Goal: Download file/media

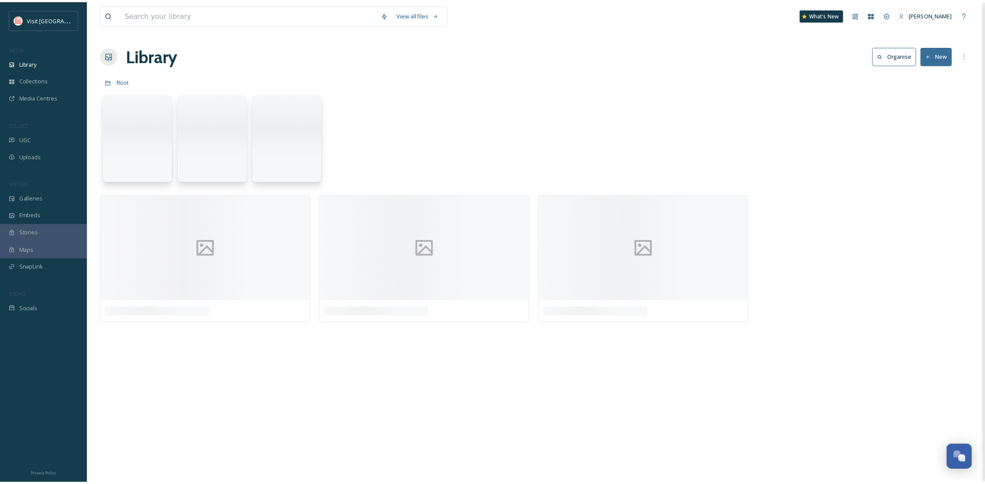
scroll to position [133, 0]
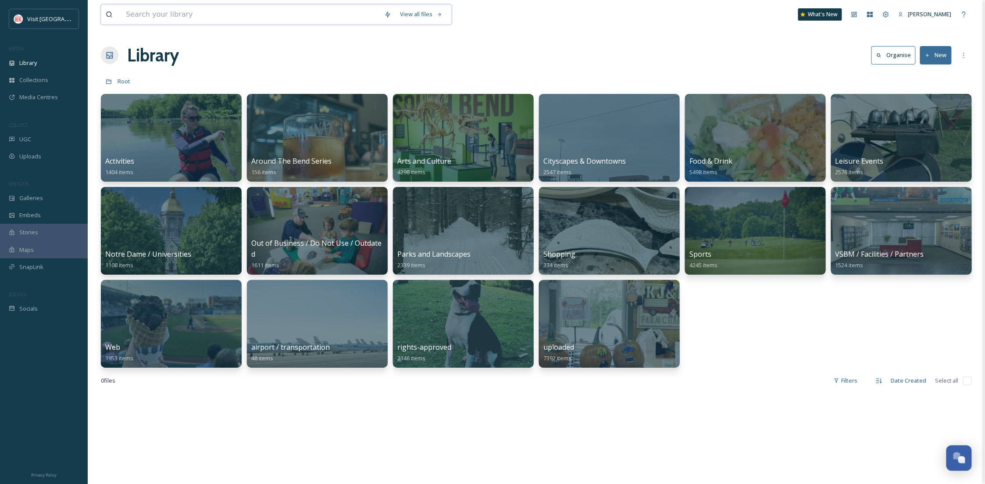
click at [152, 13] on input at bounding box center [251, 14] width 258 height 19
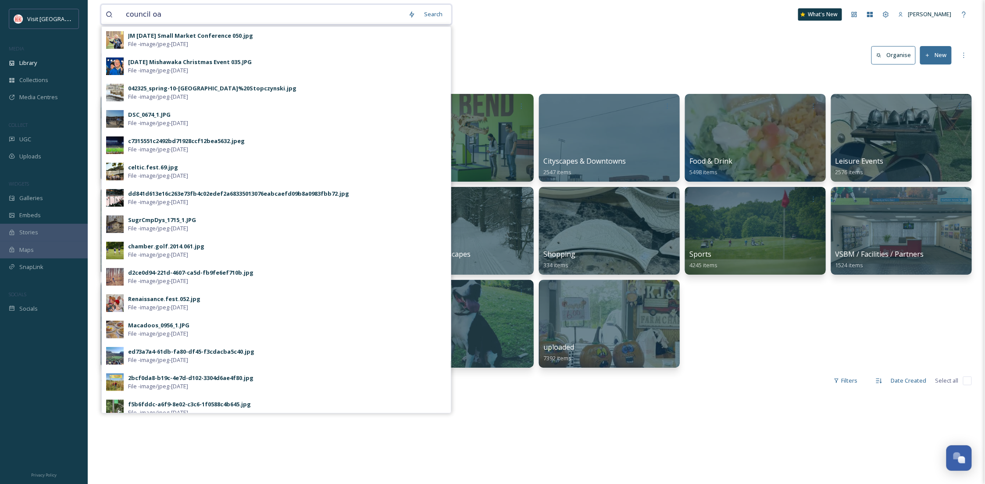
type input "council oak"
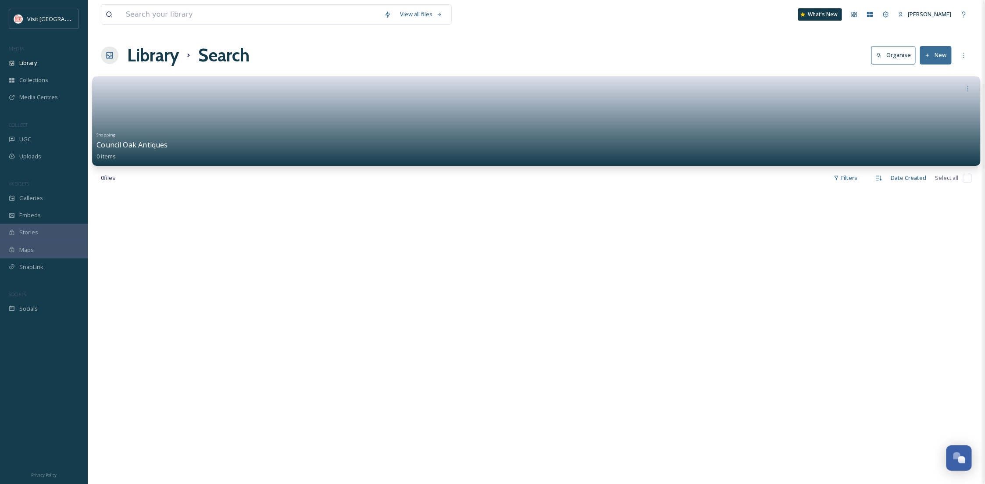
click at [315, 154] on div "Shopping Council Oak Antiques 0 items" at bounding box center [537, 145] width 880 height 32
click at [210, 102] on link at bounding box center [537, 113] width 880 height 32
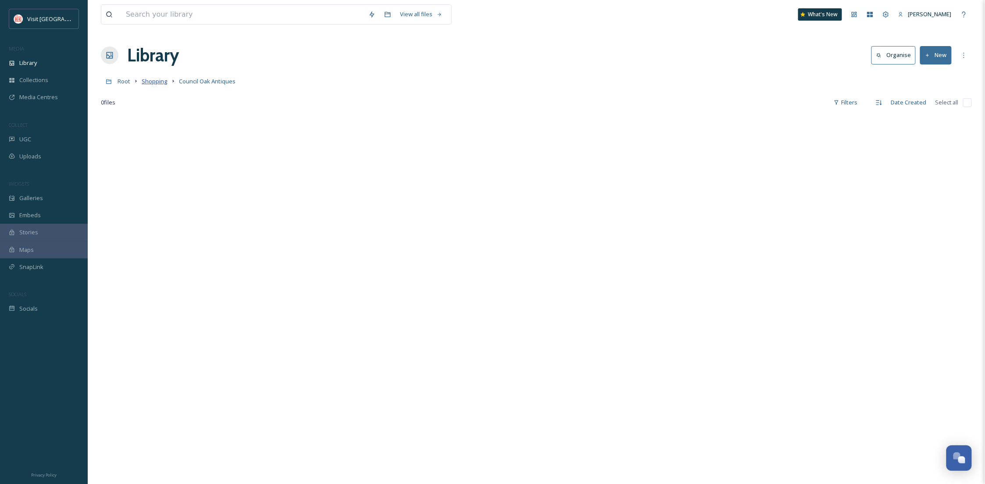
click at [157, 82] on span "Shopping" at bounding box center [155, 81] width 26 height 8
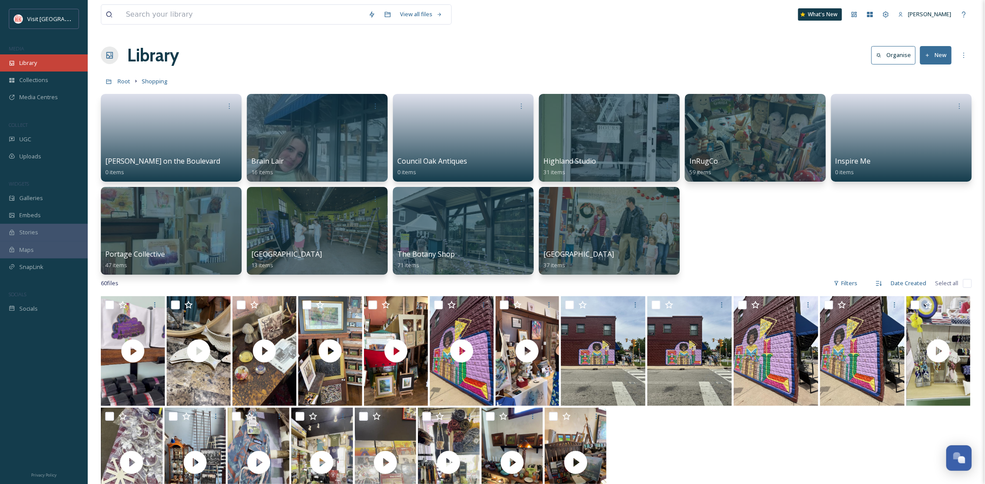
click at [36, 60] on span "Library" at bounding box center [28, 63] width 18 height 8
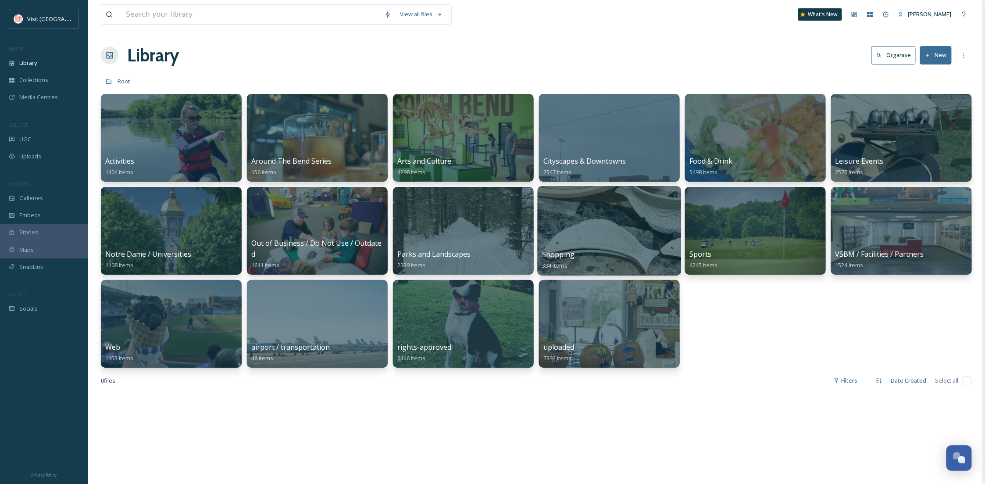
click at [580, 251] on div "Shopping 334 items" at bounding box center [609, 260] width 135 height 22
click at [611, 224] on div at bounding box center [609, 231] width 143 height 90
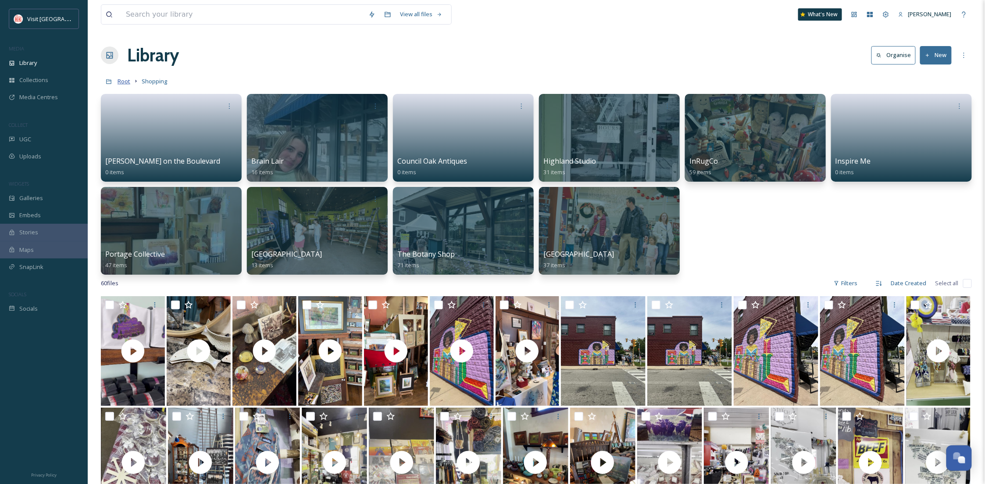
click at [125, 82] on span "Root" at bounding box center [124, 81] width 13 height 8
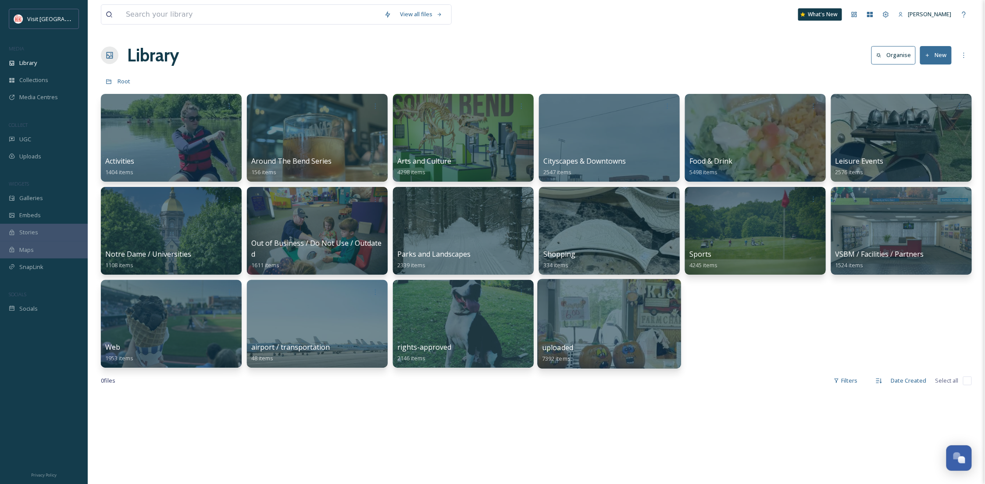
click at [639, 325] on div at bounding box center [609, 324] width 143 height 90
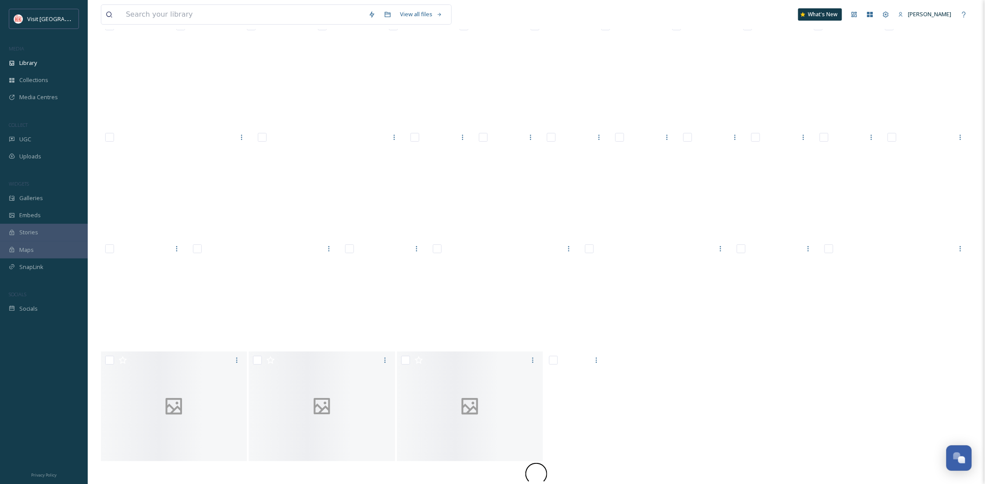
scroll to position [3086, 0]
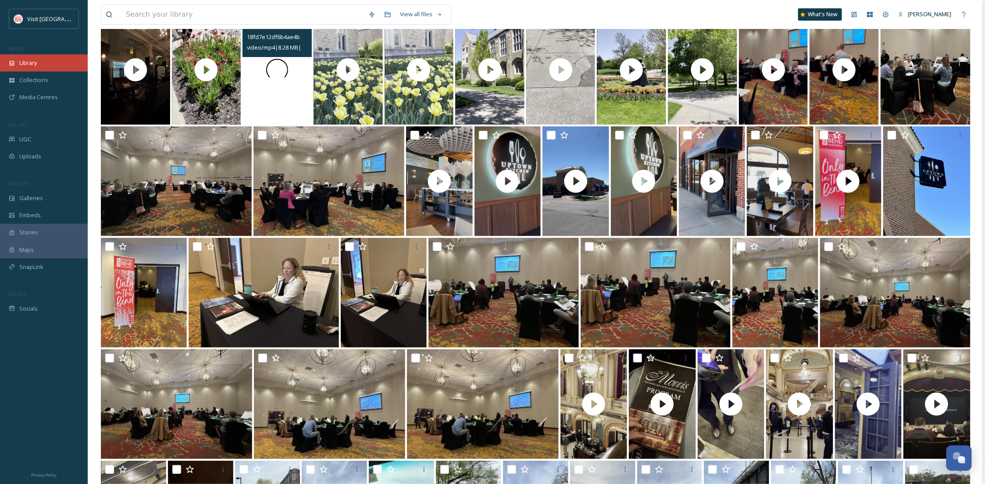
click at [41, 63] on div "Library" at bounding box center [44, 62] width 88 height 17
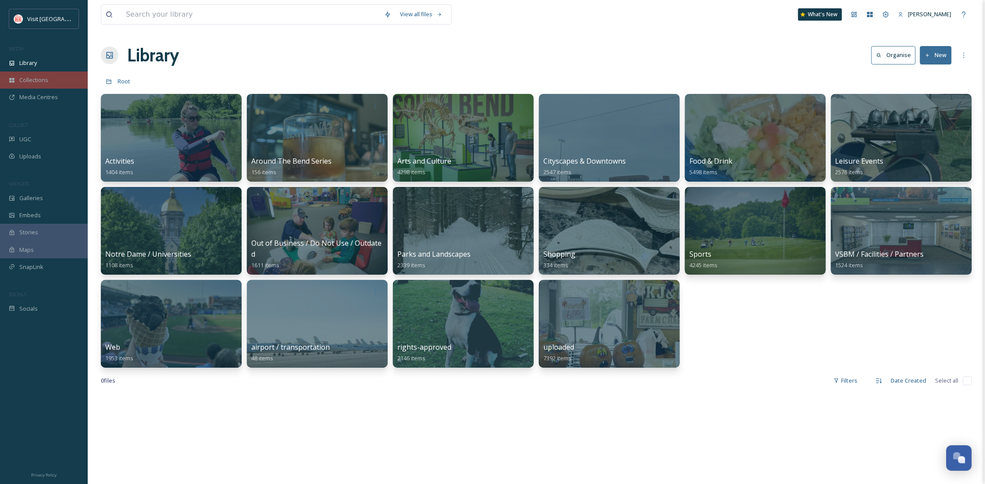
click at [59, 83] on div "Collections" at bounding box center [44, 80] width 88 height 17
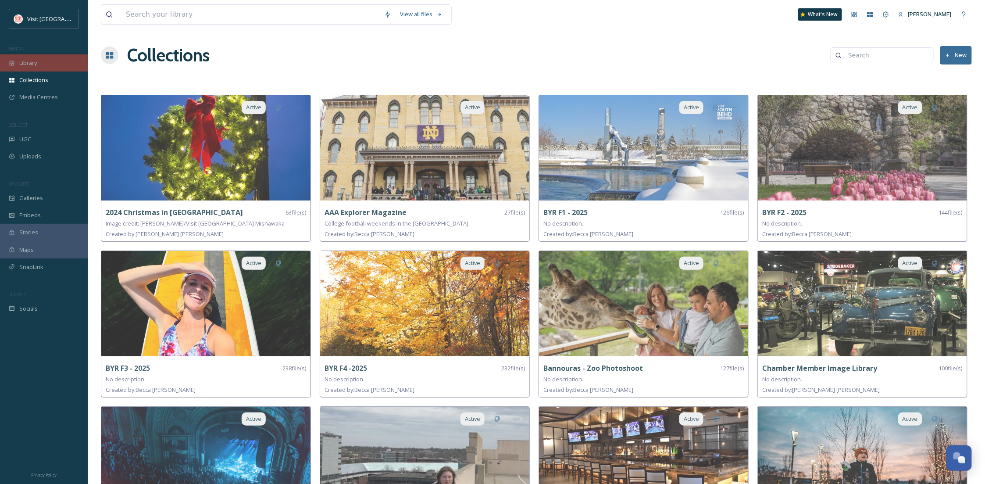
click at [48, 60] on div "Library" at bounding box center [44, 62] width 88 height 17
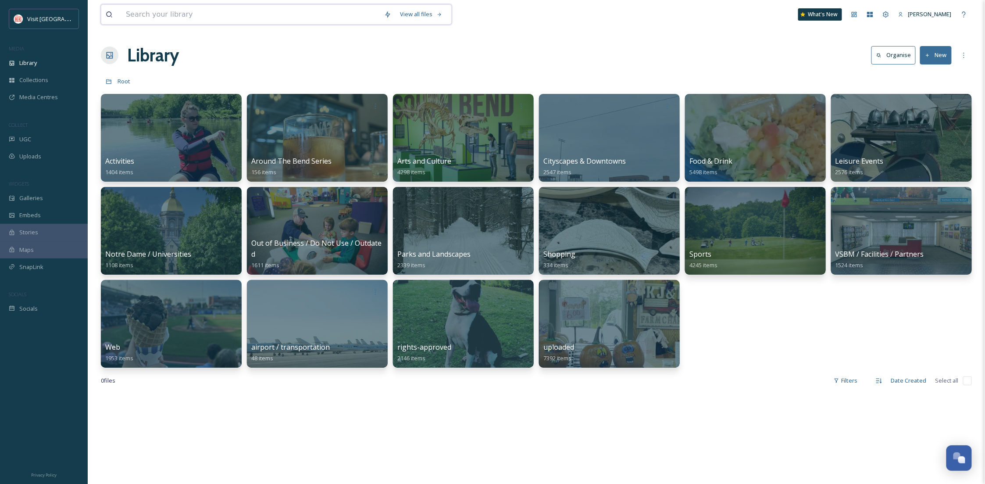
click at [158, 19] on input at bounding box center [251, 14] width 258 height 19
type input "java"
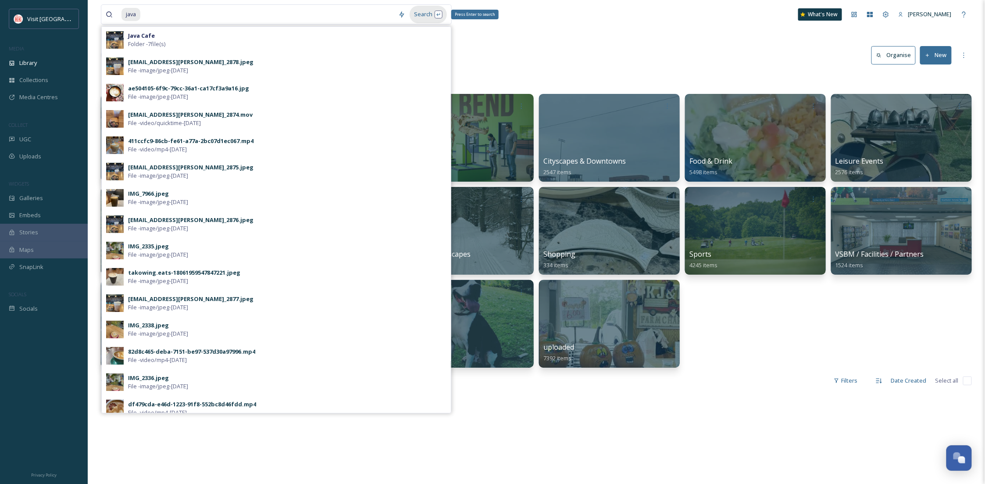
click at [423, 10] on div "Search Press Enter to search" at bounding box center [428, 14] width 37 height 17
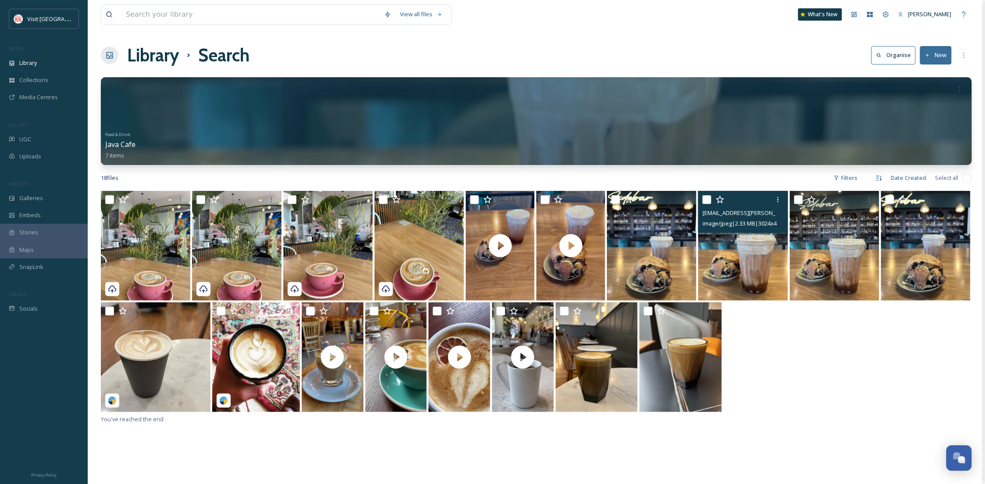
click at [757, 285] on img at bounding box center [743, 246] width 90 height 110
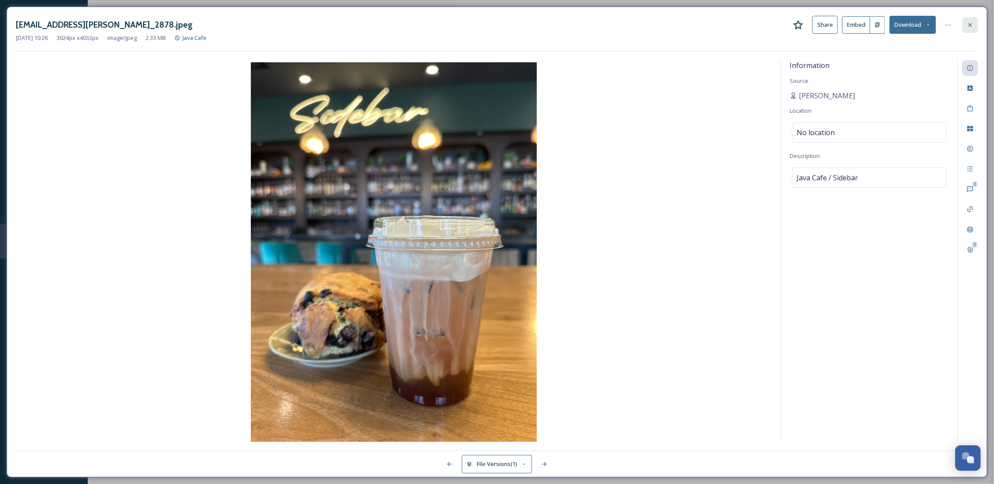
click at [970, 22] on icon at bounding box center [970, 24] width 7 height 7
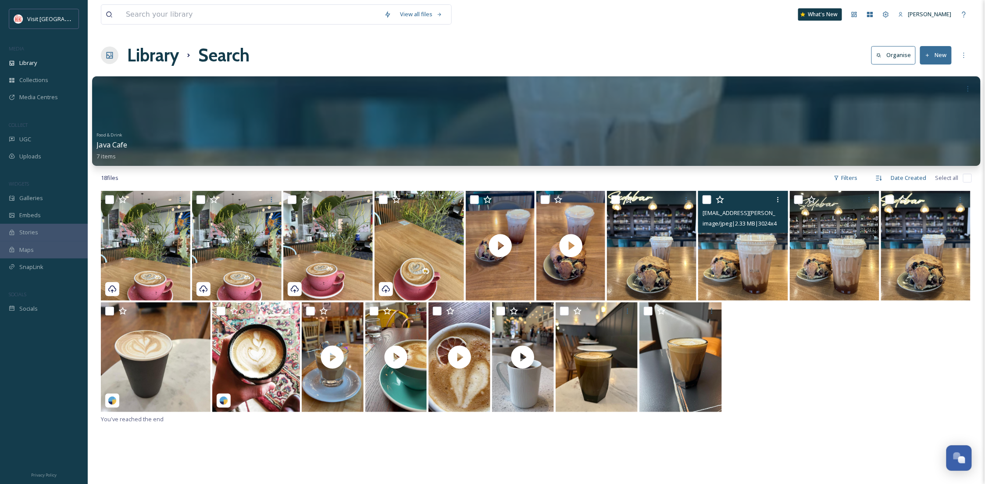
click at [183, 133] on div "Food & Drink Java Cafe 7 items" at bounding box center [537, 145] width 880 height 32
click at [494, 134] on div "Food & Drink Java Cafe 7 items" at bounding box center [537, 145] width 880 height 32
click at [120, 115] on div at bounding box center [536, 121] width 889 height 90
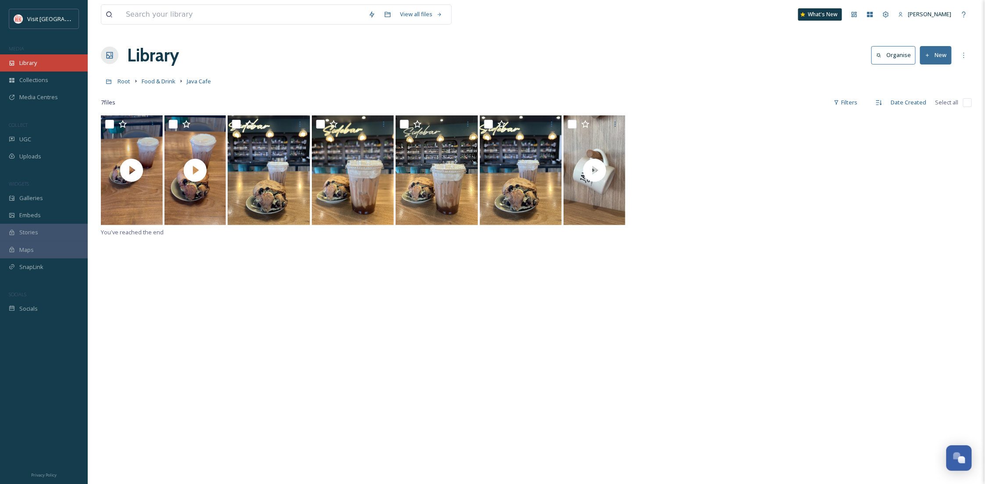
click at [43, 57] on div "Library" at bounding box center [44, 62] width 88 height 17
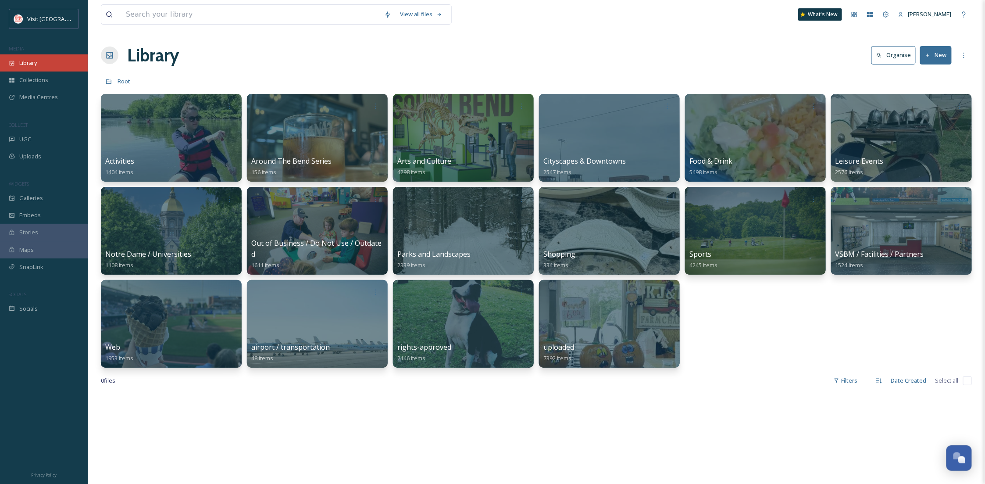
click at [55, 69] on div "Library" at bounding box center [44, 62] width 88 height 17
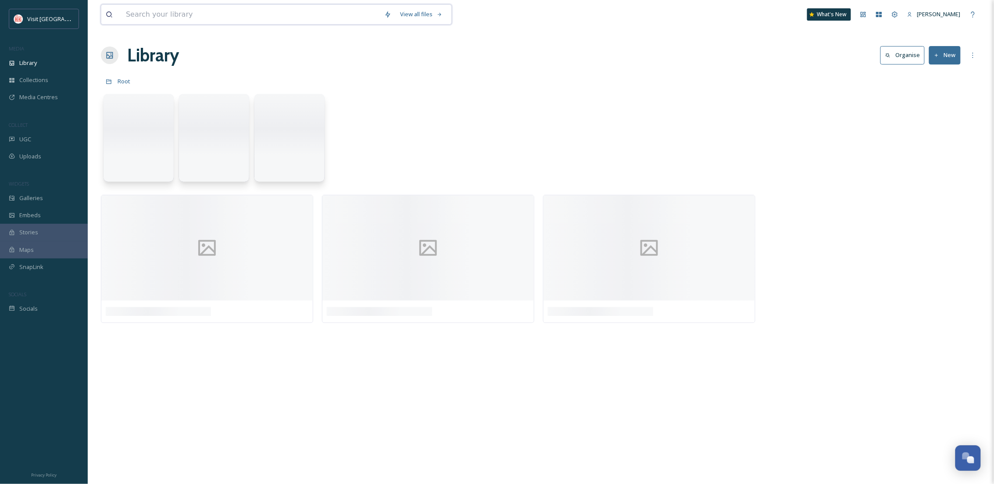
click at [133, 17] on input at bounding box center [251, 14] width 258 height 19
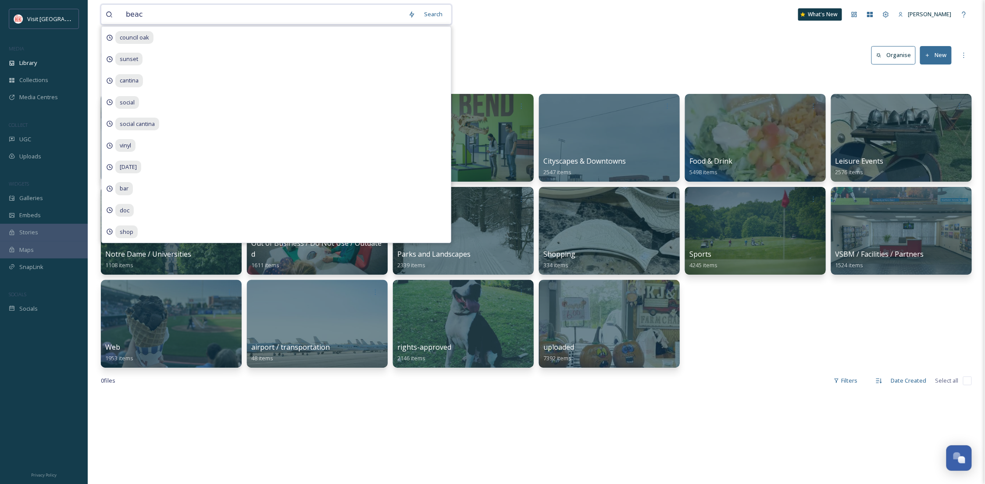
type input "beach"
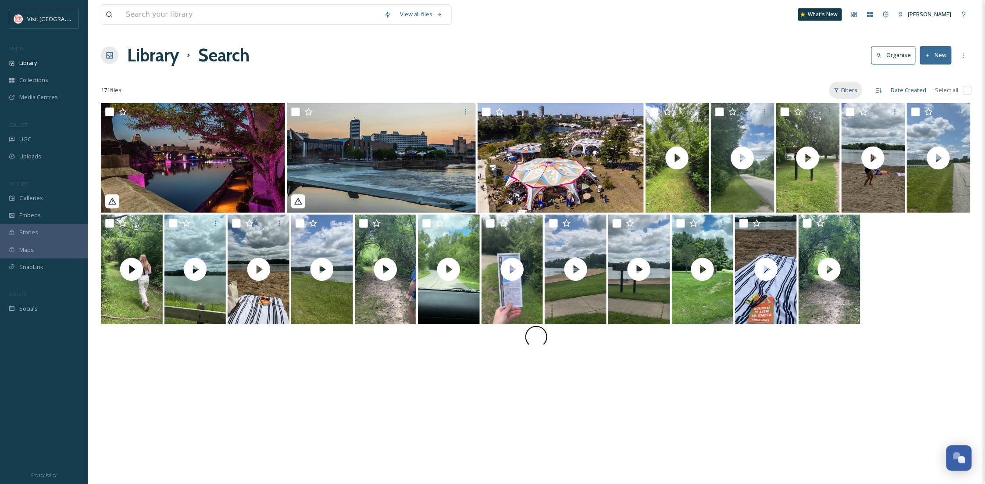
click at [848, 86] on div "Filters" at bounding box center [846, 90] width 33 height 17
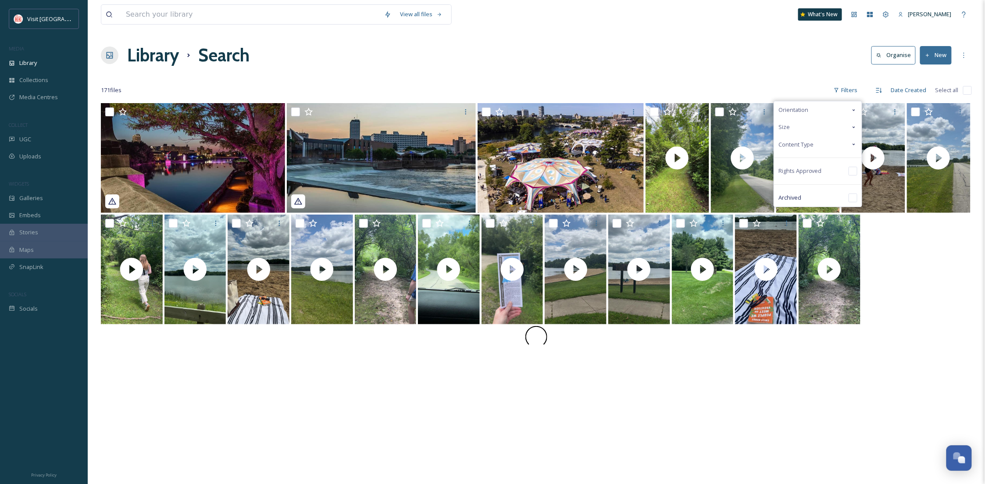
click at [820, 139] on div "Content Type" at bounding box center [818, 144] width 88 height 17
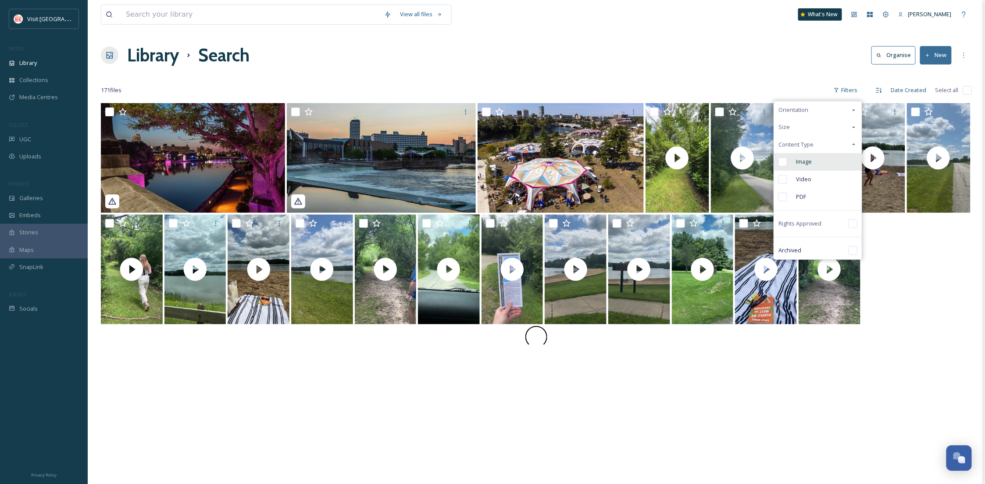
click at [819, 155] on div "Image" at bounding box center [818, 162] width 88 height 18
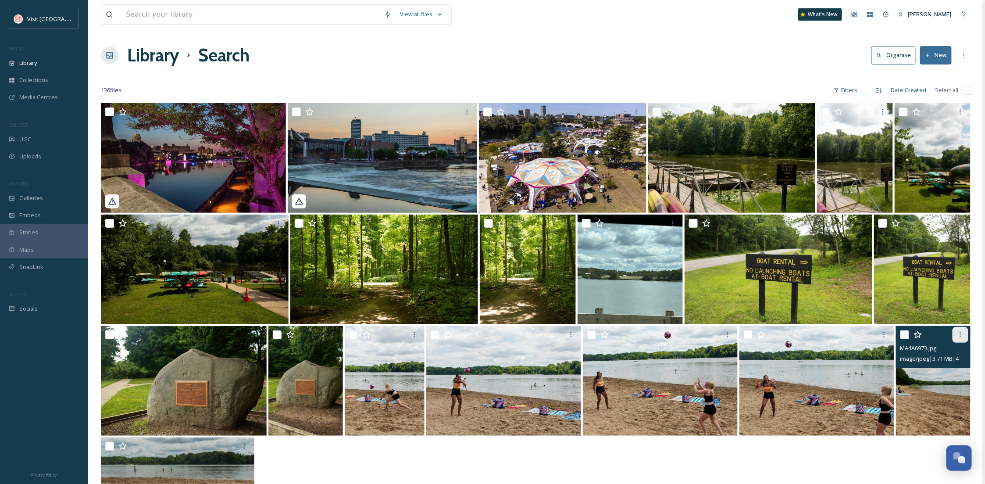
click at [954, 331] on div at bounding box center [961, 335] width 16 height 16
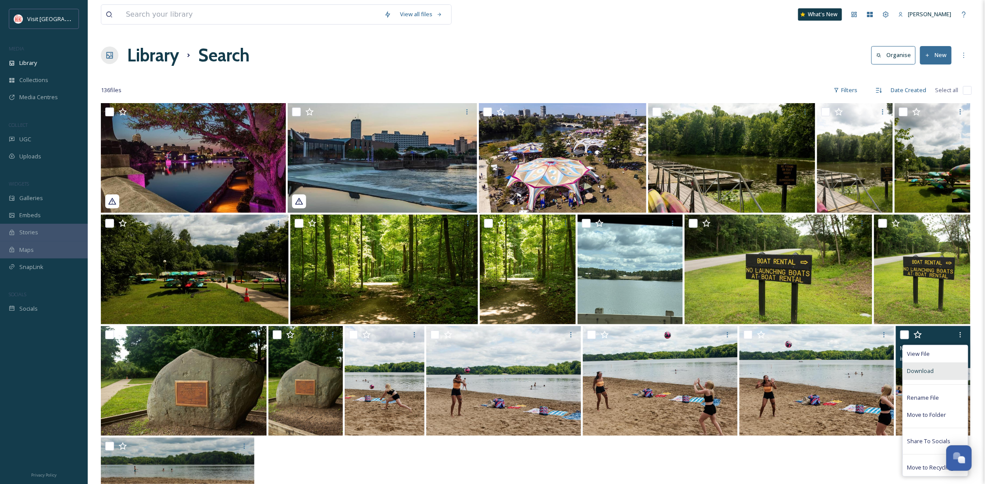
click at [932, 368] on span "Download" at bounding box center [921, 371] width 27 height 8
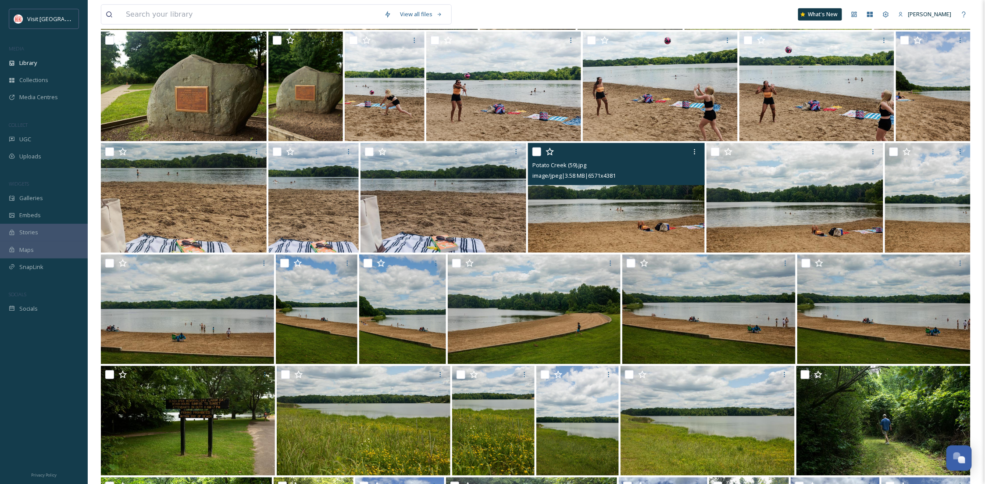
scroll to position [266, 0]
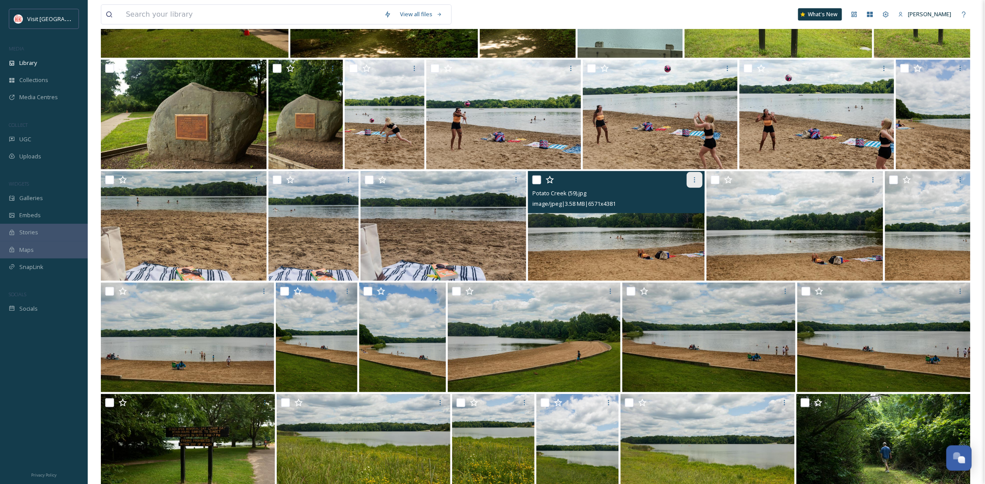
click at [697, 177] on icon at bounding box center [694, 179] width 7 height 7
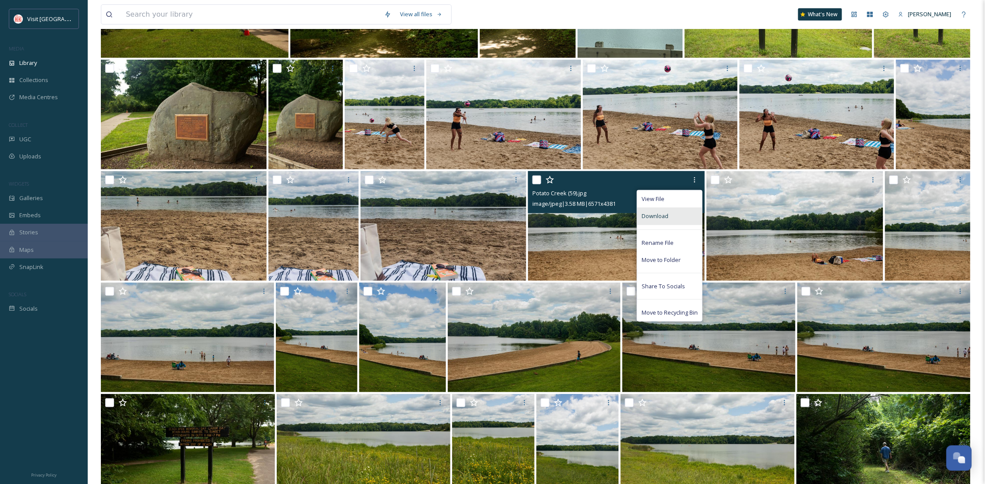
click at [673, 217] on div "Download" at bounding box center [669, 216] width 65 height 17
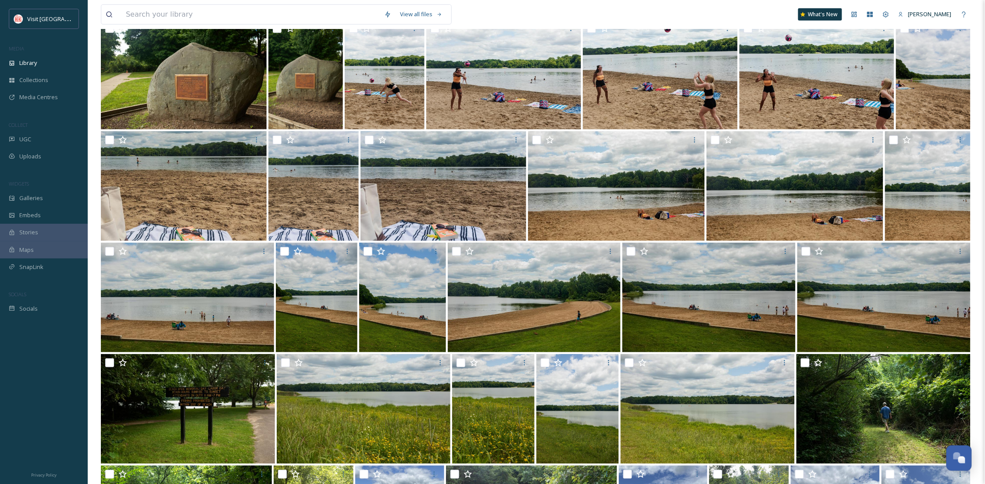
scroll to position [188, 0]
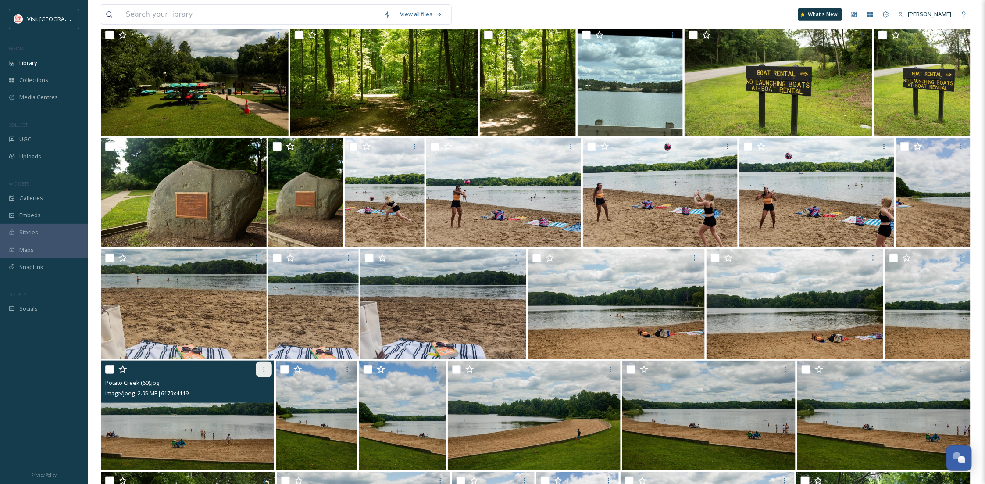
click at [264, 369] on icon at bounding box center [263, 369] width 1 height 5
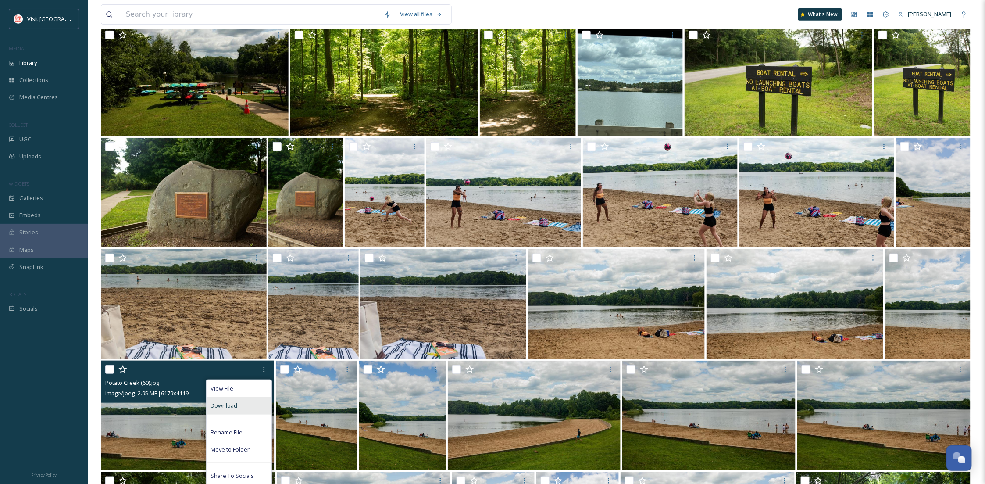
click at [242, 408] on div "Download" at bounding box center [239, 405] width 65 height 17
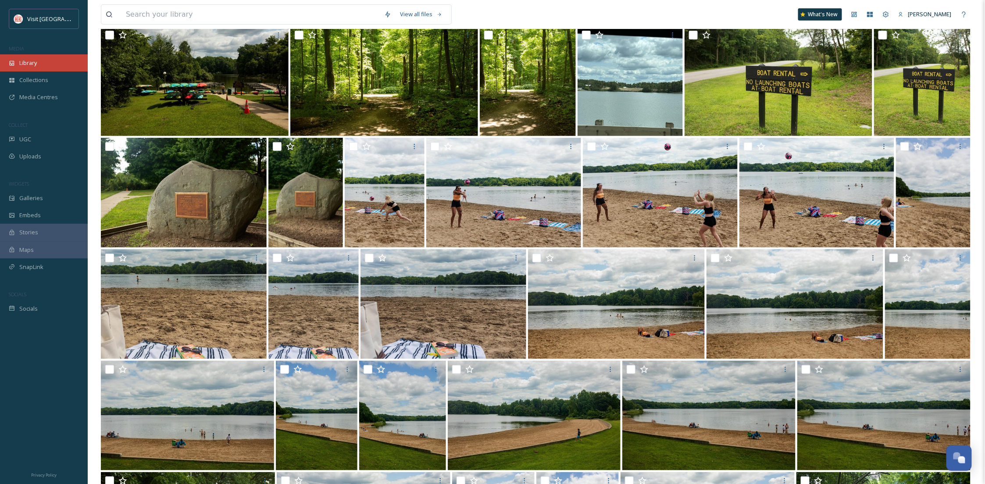
click at [38, 64] on div "Library" at bounding box center [44, 62] width 88 height 17
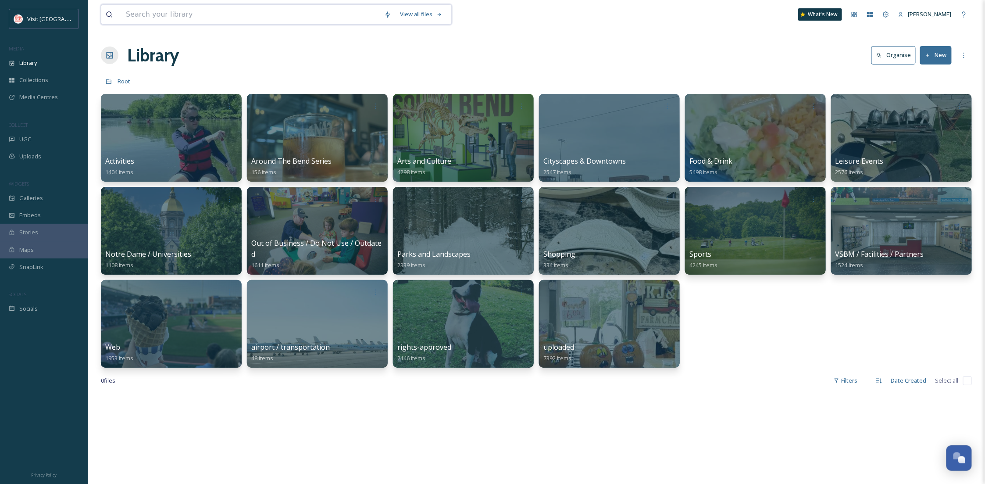
click at [171, 13] on input at bounding box center [251, 14] width 258 height 19
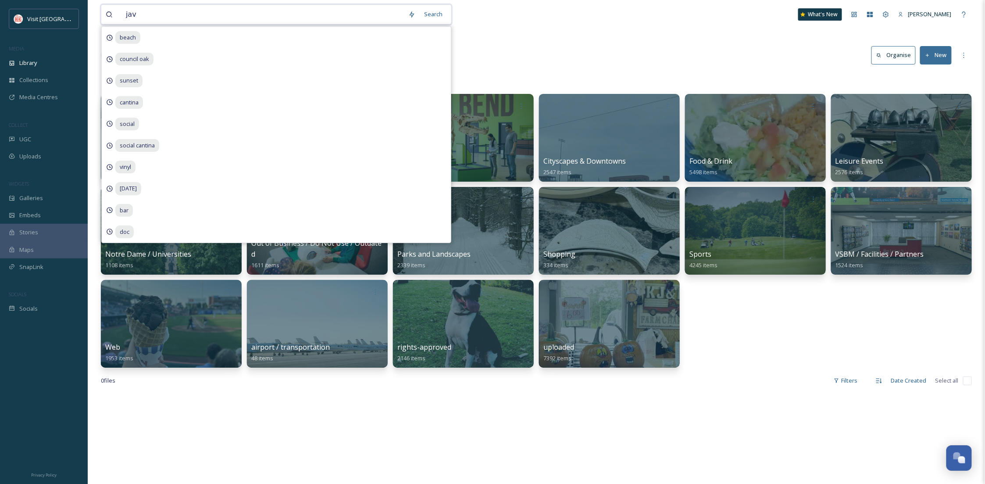
type input "java"
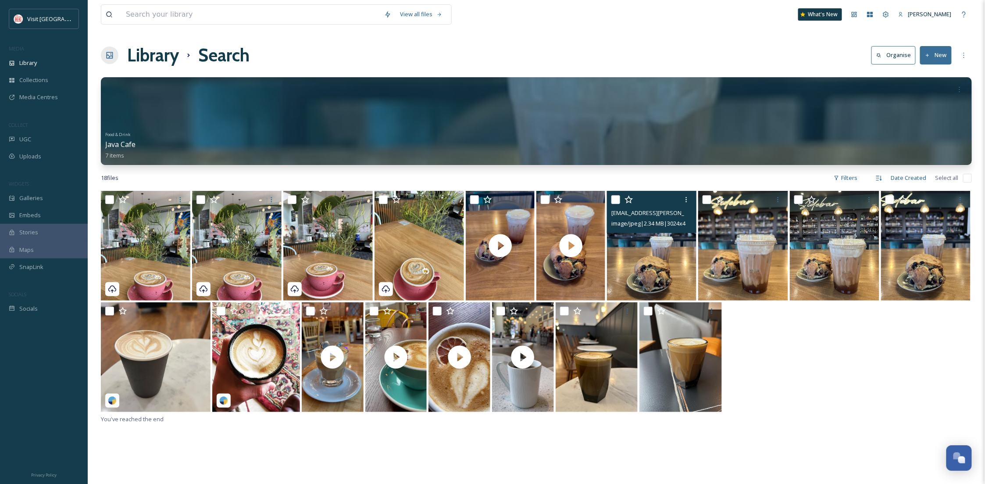
click at [643, 258] on img at bounding box center [652, 246] width 90 height 110
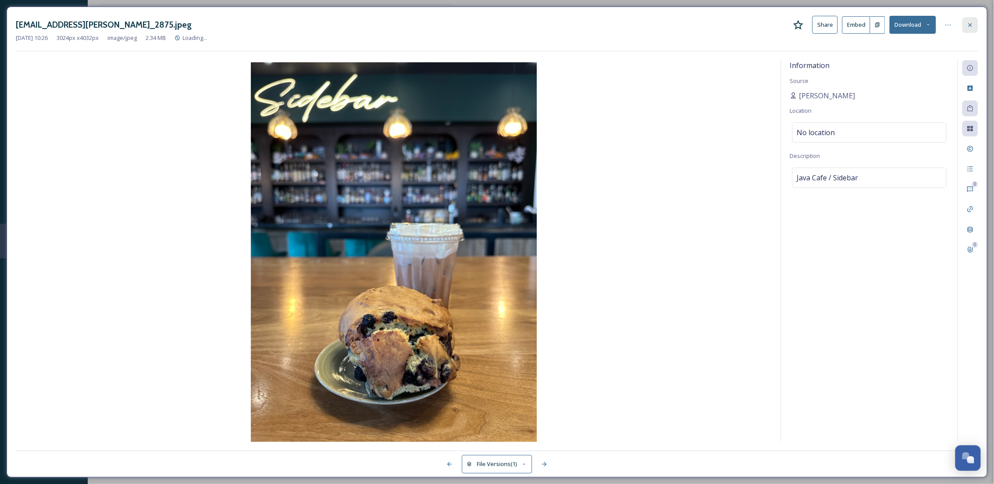
click at [968, 27] on icon at bounding box center [970, 24] width 7 height 7
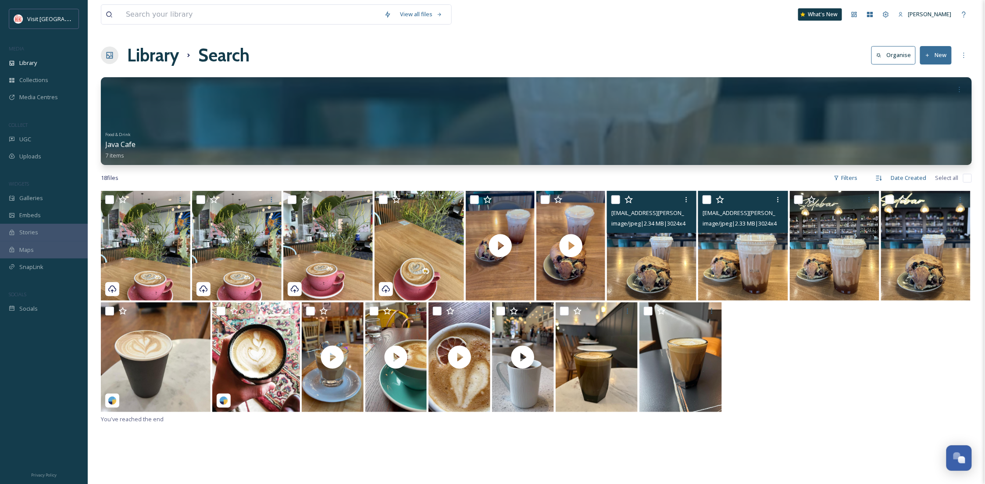
click at [752, 276] on img at bounding box center [743, 246] width 90 height 110
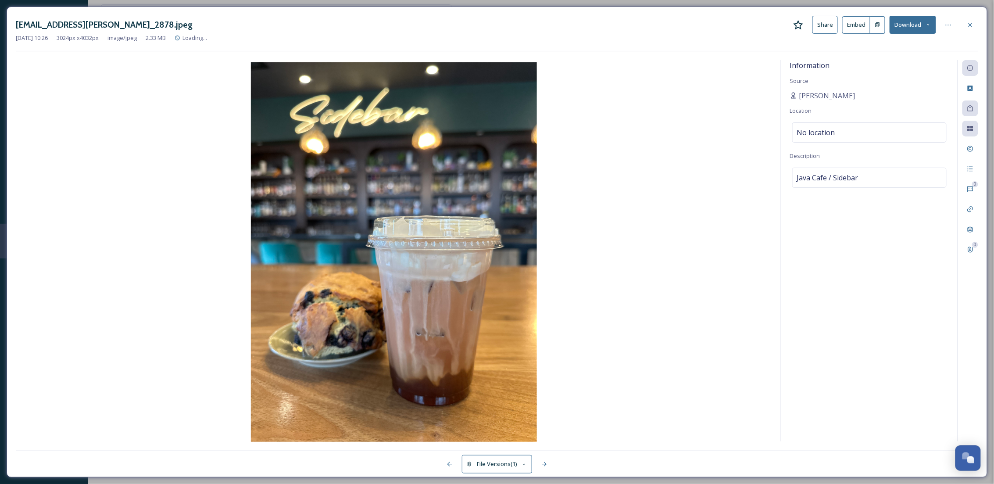
click at [920, 16] on button "Download" at bounding box center [913, 25] width 47 height 18
click at [899, 46] on span "Download Original (3024 x 4032)" at bounding box center [890, 45] width 83 height 8
click at [971, 26] on icon at bounding box center [970, 24] width 7 height 7
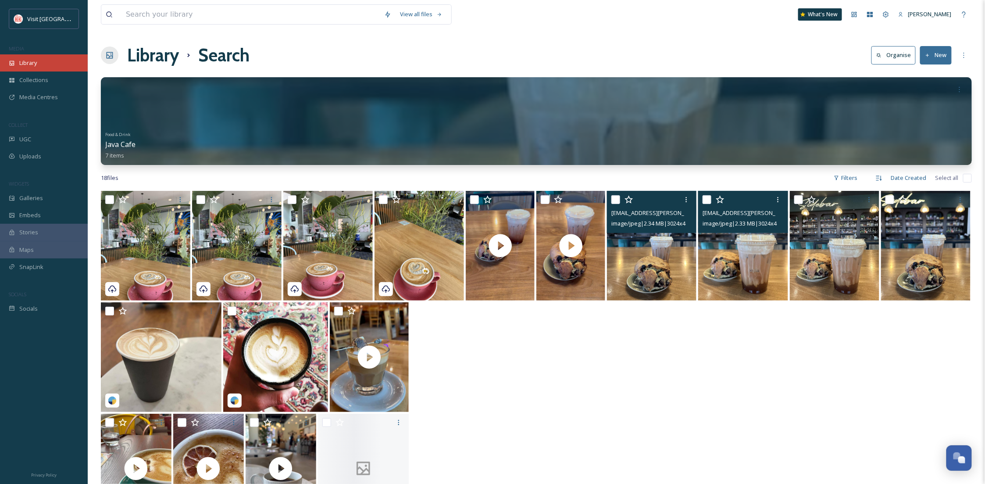
scroll to position [133, 0]
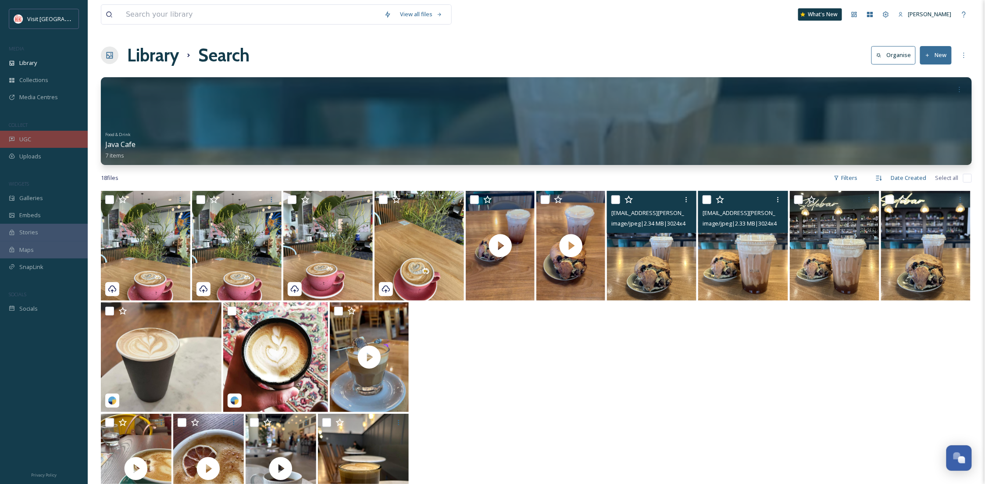
click at [48, 140] on div "UGC" at bounding box center [44, 139] width 88 height 17
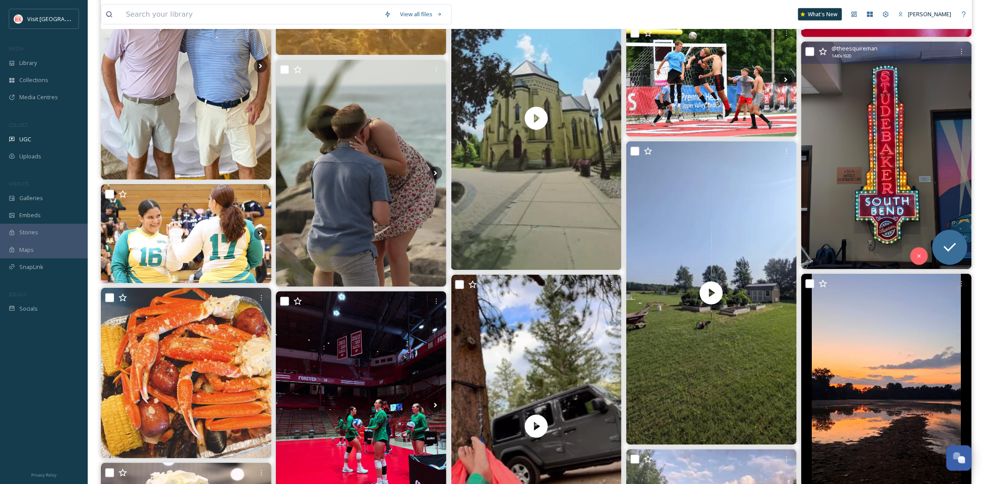
scroll to position [623, 0]
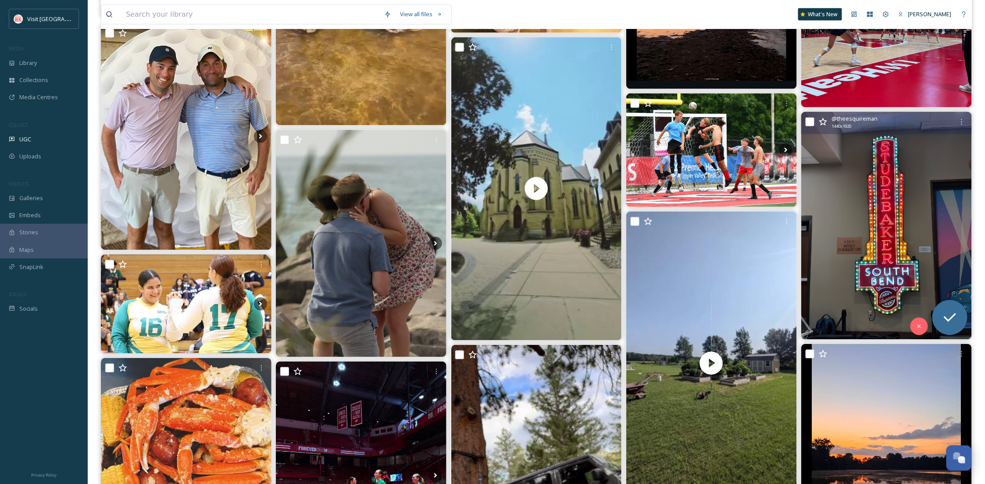
click at [850, 283] on img at bounding box center [887, 226] width 171 height 228
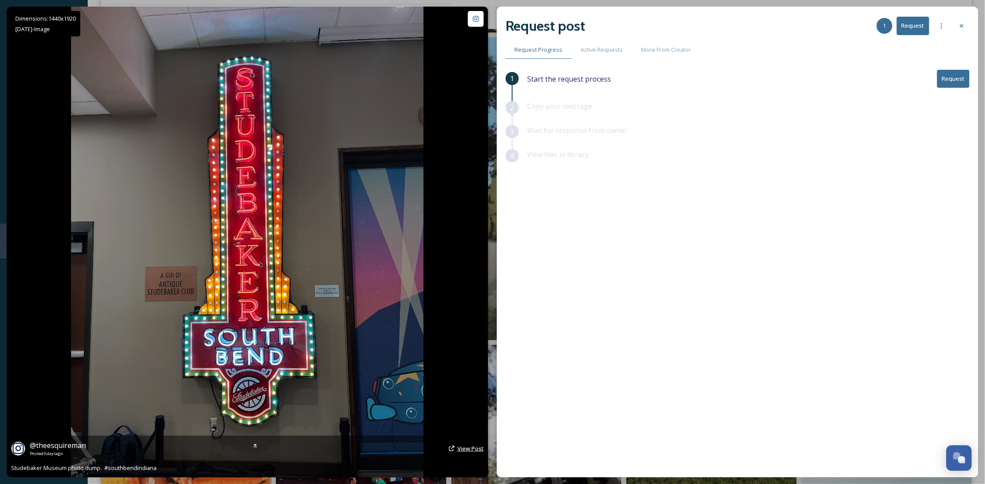
click at [468, 447] on span "View Post" at bounding box center [471, 448] width 26 height 8
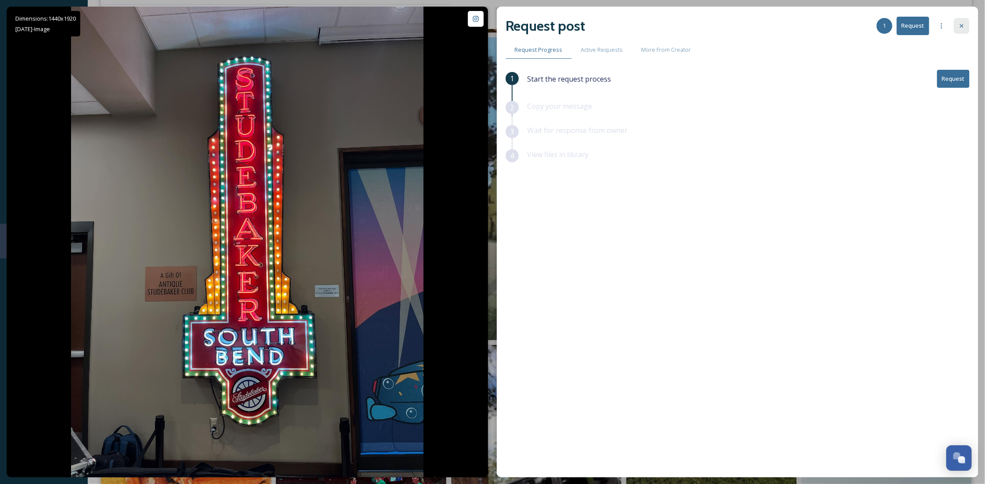
click at [959, 28] on icon at bounding box center [962, 25] width 7 height 7
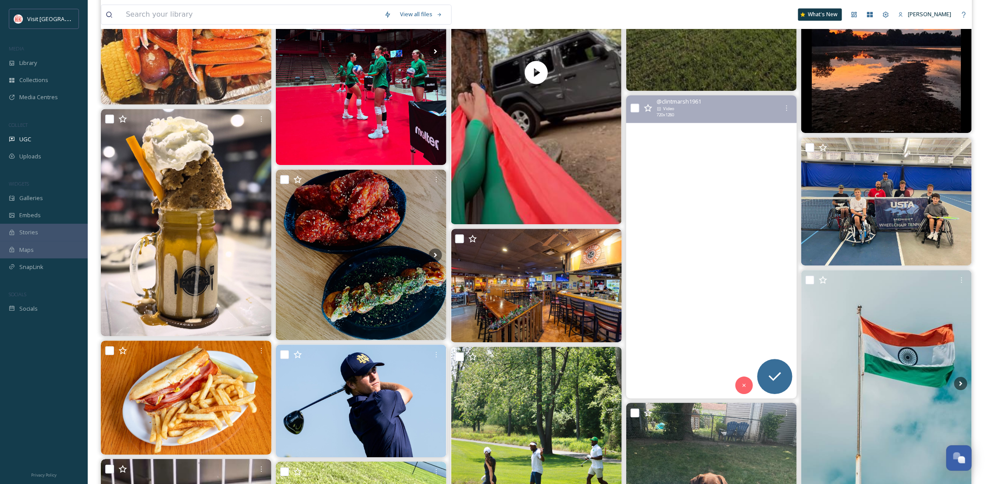
scroll to position [1170, 0]
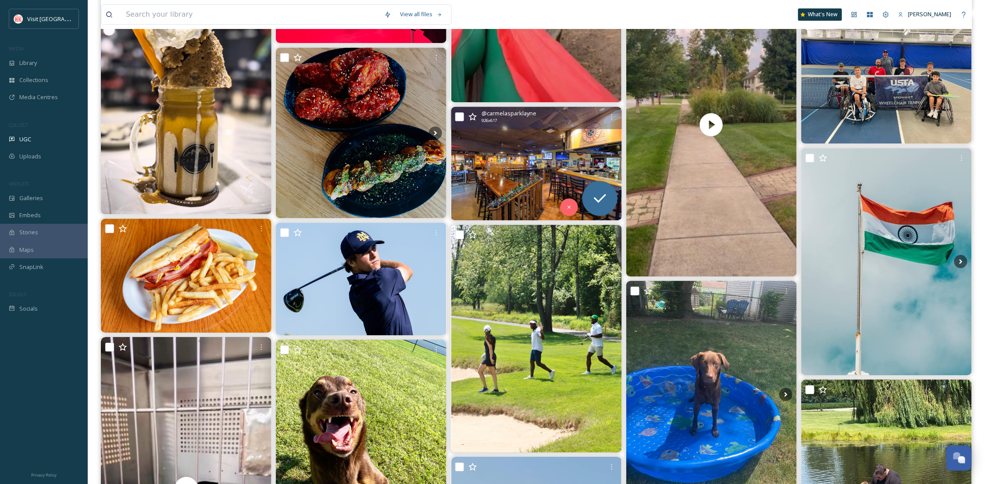
click at [517, 160] on img at bounding box center [536, 164] width 171 height 114
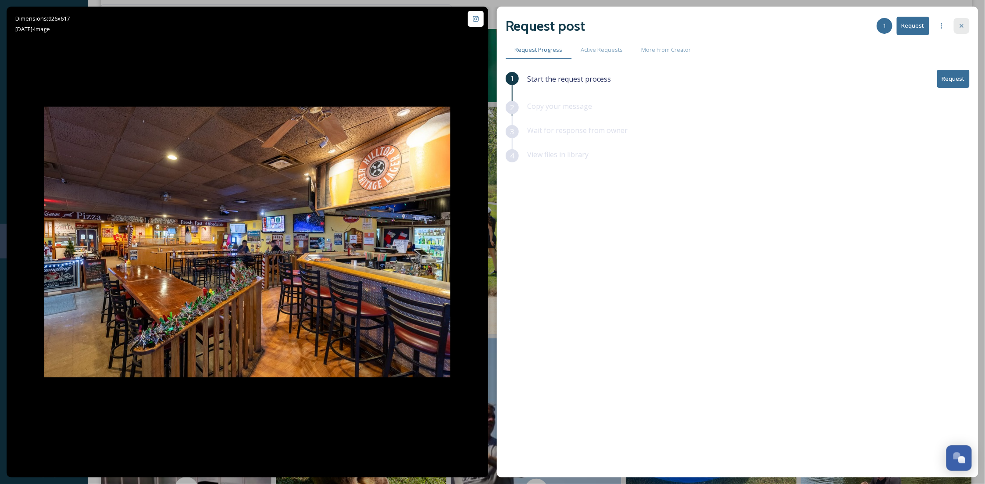
click at [960, 29] on icon at bounding box center [962, 25] width 7 height 7
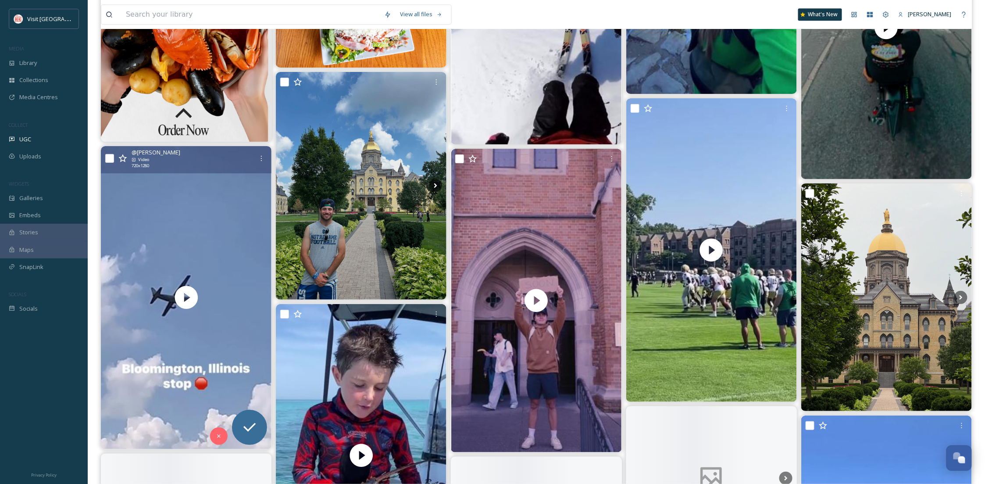
scroll to position [2886, 0]
